Goal: Task Accomplishment & Management: Use online tool/utility

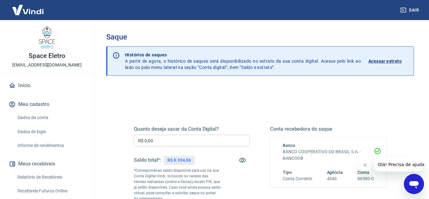
click at [185, 148] on div "Quanto deseja sacar da Conta Digital? R$ 0,00 ​ Saldo total*: R$ 8.934,06 *Corr…" at bounding box center [192, 171] width 116 height 90
click at [189, 145] on input "R$ 0,00" at bounding box center [192, 141] width 116 height 12
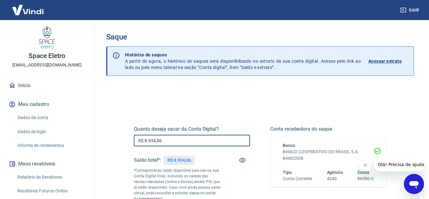
type input "R$ 8.934,06"
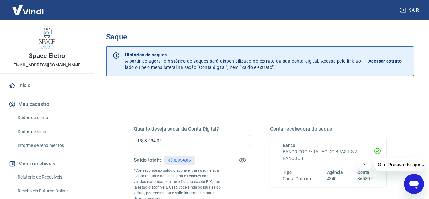
click at [201, 149] on div "Quanto deseja sacar da Conta Digital? R$ 8.934,06 ​ Saldo total*: R$ 8.934,06 *…" at bounding box center [192, 171] width 116 height 90
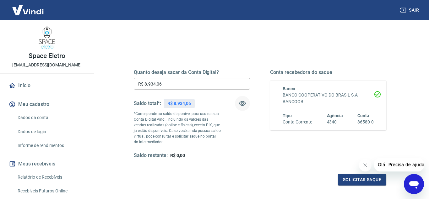
scroll to position [85, 0]
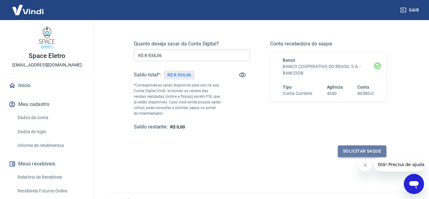
click at [349, 151] on button "Solicitar saque" at bounding box center [362, 152] width 48 height 12
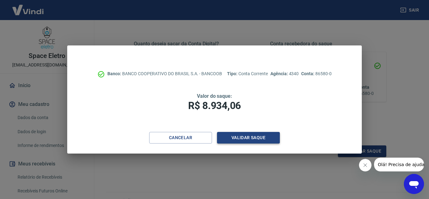
click at [233, 139] on button "Validar saque" at bounding box center [248, 138] width 63 height 12
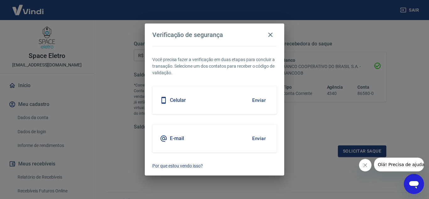
click at [263, 138] on button "Enviar" at bounding box center [259, 138] width 20 height 13
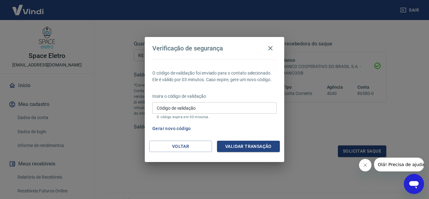
click at [169, 112] on input "Código de validação" at bounding box center [214, 108] width 124 height 12
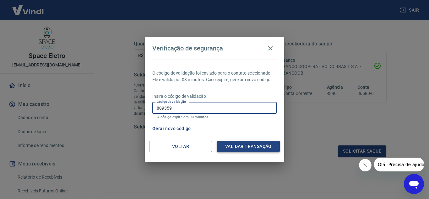
type input "809359"
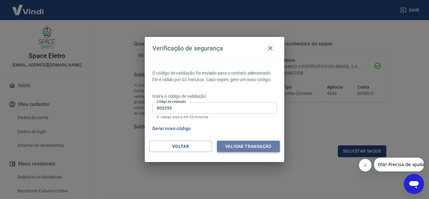
click at [234, 144] on button "Validar transação" at bounding box center [248, 147] width 63 height 12
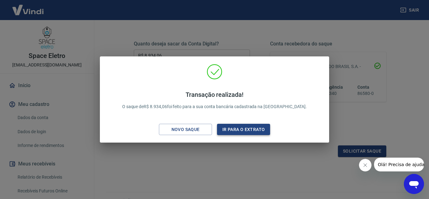
click at [237, 131] on button "Ir para o extrato" at bounding box center [243, 130] width 53 height 12
